Goal: Transaction & Acquisition: Purchase product/service

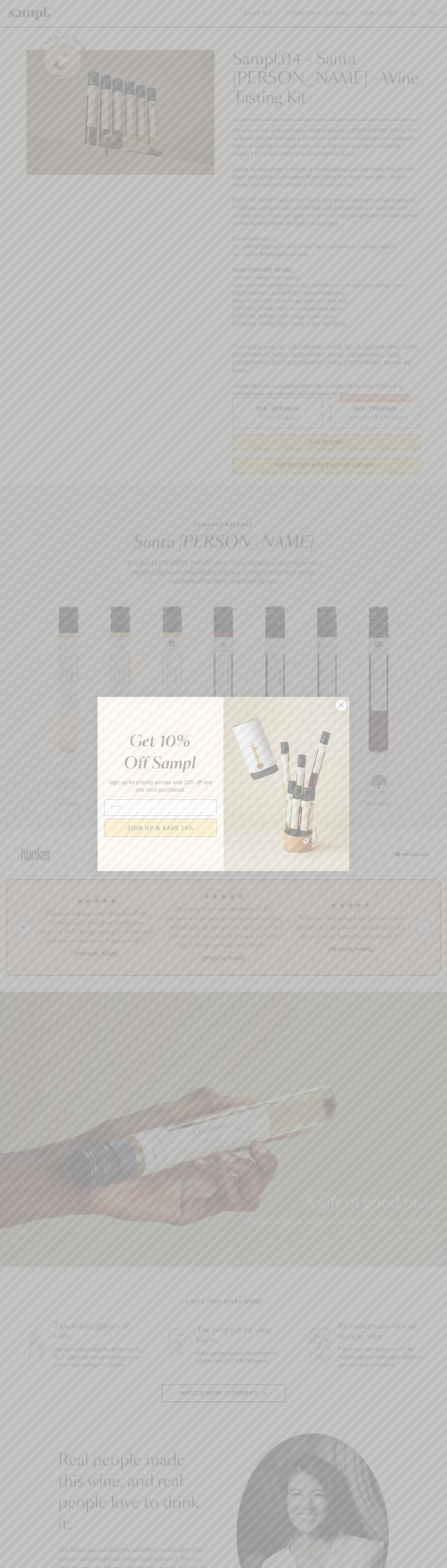
click at [341, 705] on icon "Close dialog" at bounding box center [341, 705] width 4 height 4
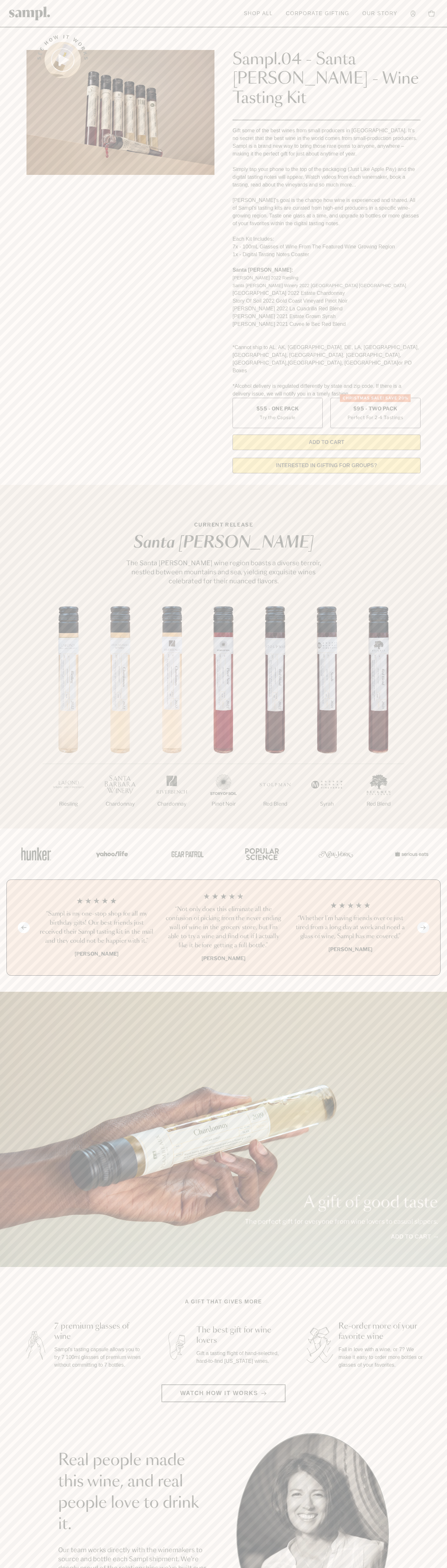
click at [160, 18] on header "Toggle navigation menu Shop All Corporate Gifting Our Story Account Story Shop …" at bounding box center [224, 13] width 447 height 27
click at [422, 898] on div "Previous slide Next slide “Not only does this eliminate all the confusion of pi…" at bounding box center [224, 928] width 434 height 96
click at [291, 1567] on html "Skip to main content Toggle navigation menu Shop All Corporate Gifting Our Stor…" at bounding box center [224, 1304] width 447 height 2608
click at [24, 1541] on section "Real people made this wine, and real people love to drink it. Our team works di…" at bounding box center [224, 1533] width 447 height 201
click at [375, 398] on label "Christmas SALE! Save 20% $95 - Two Pack Perfect For 2-4 Tastings" at bounding box center [375, 413] width 90 height 30
